Goal: Task Accomplishment & Management: Use online tool/utility

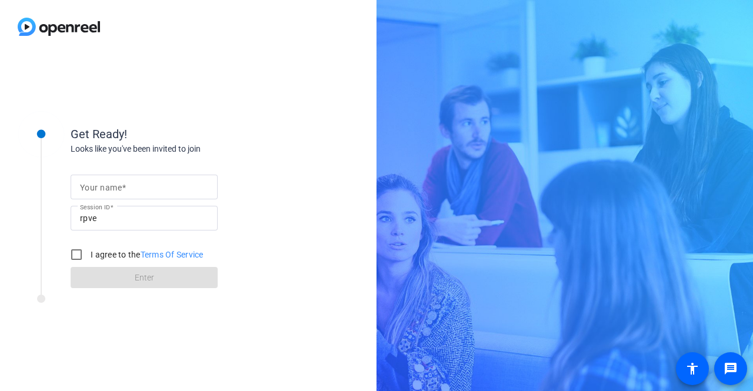
click at [147, 175] on div at bounding box center [144, 187] width 128 height 25
click at [144, 186] on input "Your name" at bounding box center [144, 187] width 128 height 14
type input "[PERSON_NAME]"
click at [73, 257] on input "I agree to the Terms Of Service" at bounding box center [77, 255] width 24 height 24
checkbox input "true"
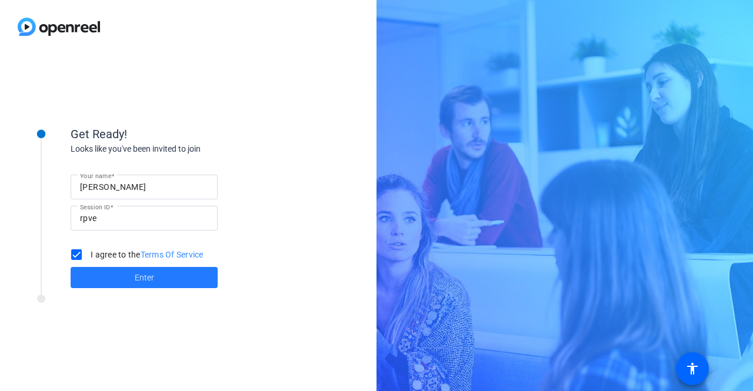
click at [105, 272] on span at bounding box center [144, 277] width 147 height 28
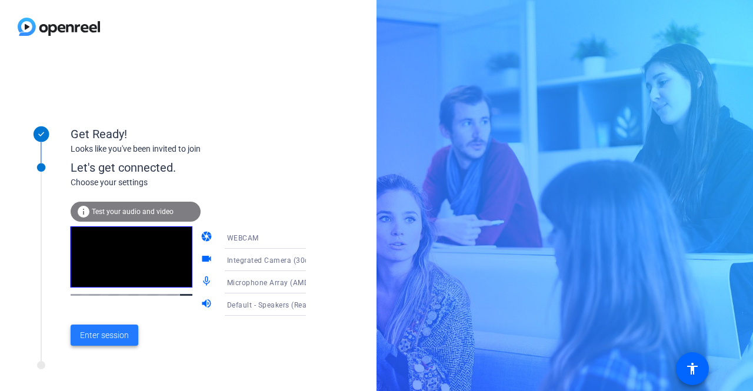
click at [119, 338] on span "Enter session" at bounding box center [104, 335] width 49 height 12
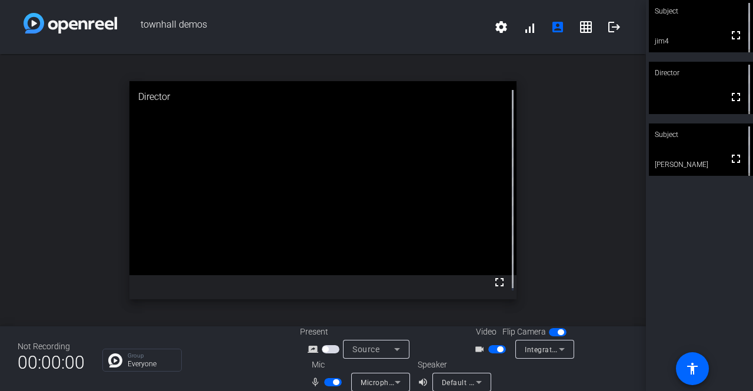
click at [614, 178] on div "open_in_new Director fullscreen" at bounding box center [323, 190] width 646 height 272
click at [326, 383] on span "button" at bounding box center [333, 382] width 18 height 8
click at [333, 383] on span "button" at bounding box center [333, 382] width 18 height 8
click at [326, 383] on span "button" at bounding box center [333, 382] width 18 height 8
click at [333, 381] on span "button" at bounding box center [333, 382] width 18 height 8
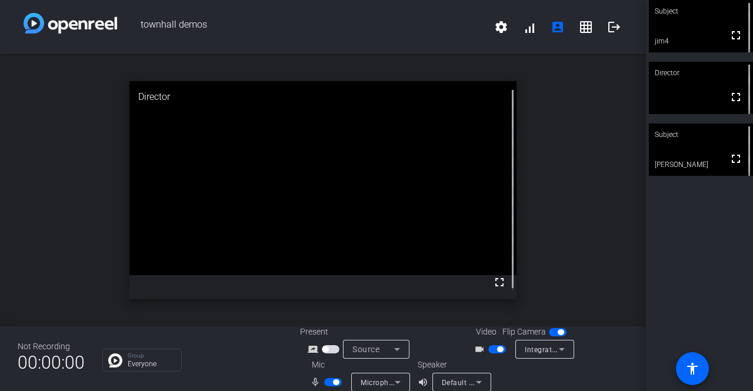
click at [328, 386] on span "button" at bounding box center [333, 382] width 18 height 8
click at [330, 382] on span "button" at bounding box center [333, 382] width 18 height 8
click at [568, 201] on div "open_in_new Director fullscreen" at bounding box center [323, 190] width 646 height 272
click at [583, 202] on div "open_in_new Director fullscreen" at bounding box center [323, 190] width 646 height 272
click at [583, 203] on div "open_in_new Director fullscreen" at bounding box center [323, 190] width 646 height 272
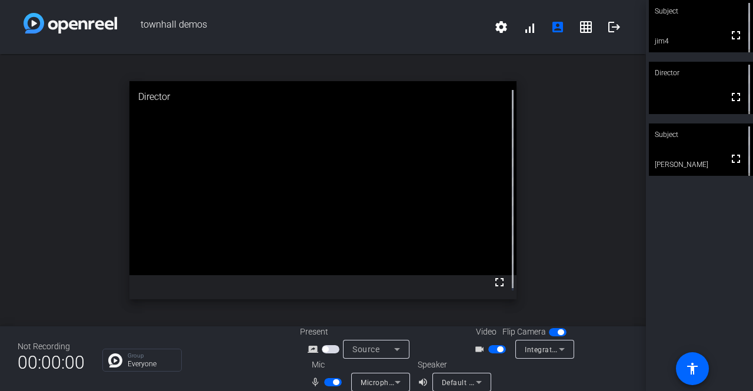
click at [594, 256] on div "open_in_new Director fullscreen" at bounding box center [323, 190] width 646 height 272
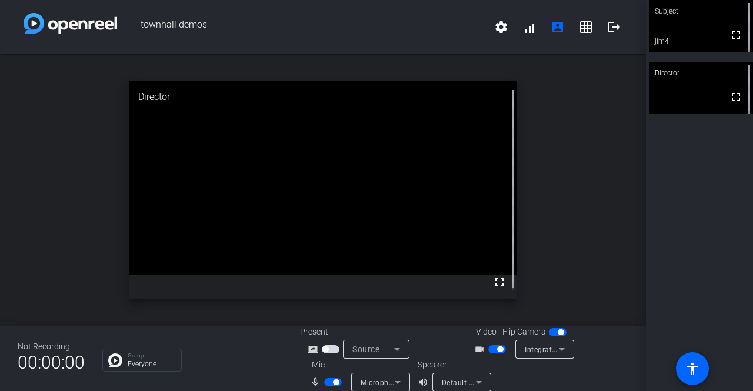
click at [616, 198] on div "open_in_new Director fullscreen" at bounding box center [323, 190] width 646 height 272
click at [610, 196] on div "open_in_new Director fullscreen" at bounding box center [323, 190] width 646 height 272
click at [607, 182] on div "open_in_new Director fullscreen" at bounding box center [323, 190] width 646 height 272
click at [592, 179] on div "open_in_new Director fullscreen" at bounding box center [323, 190] width 646 height 272
click at [612, 23] on mat-icon "logout" at bounding box center [614, 27] width 14 height 14
